Goal: Find specific page/section: Find specific page/section

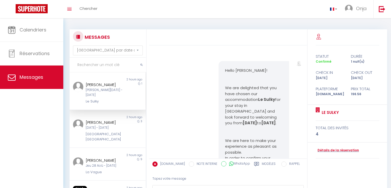
select select "message"
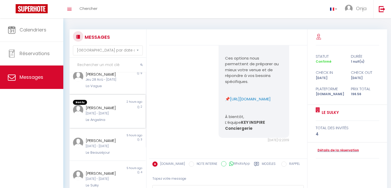
scroll to position [87, 0]
click at [113, 116] on div "[DATE] - [DATE]" at bounding box center [104, 113] width 37 height 5
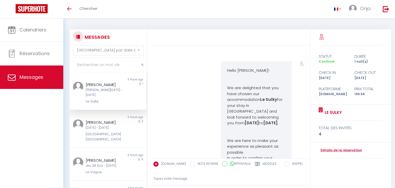
select select "message"
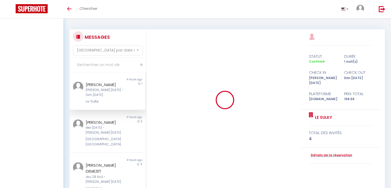
select select "message"
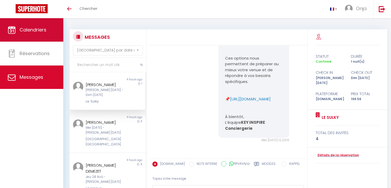
click at [35, 25] on link "Calendriers" at bounding box center [31, 29] width 63 height 23
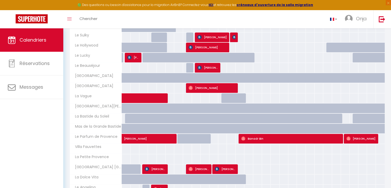
scroll to position [168, 0]
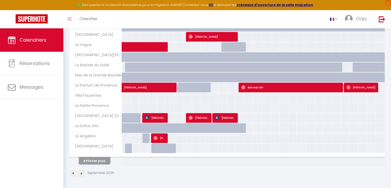
click at [106, 161] on button "Afficher plus" at bounding box center [94, 160] width 31 height 7
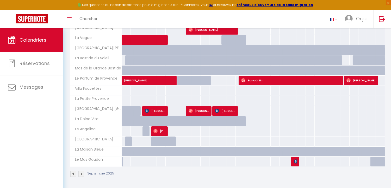
scroll to position [176, 0]
